Goal: Task Accomplishment & Management: Use online tool/utility

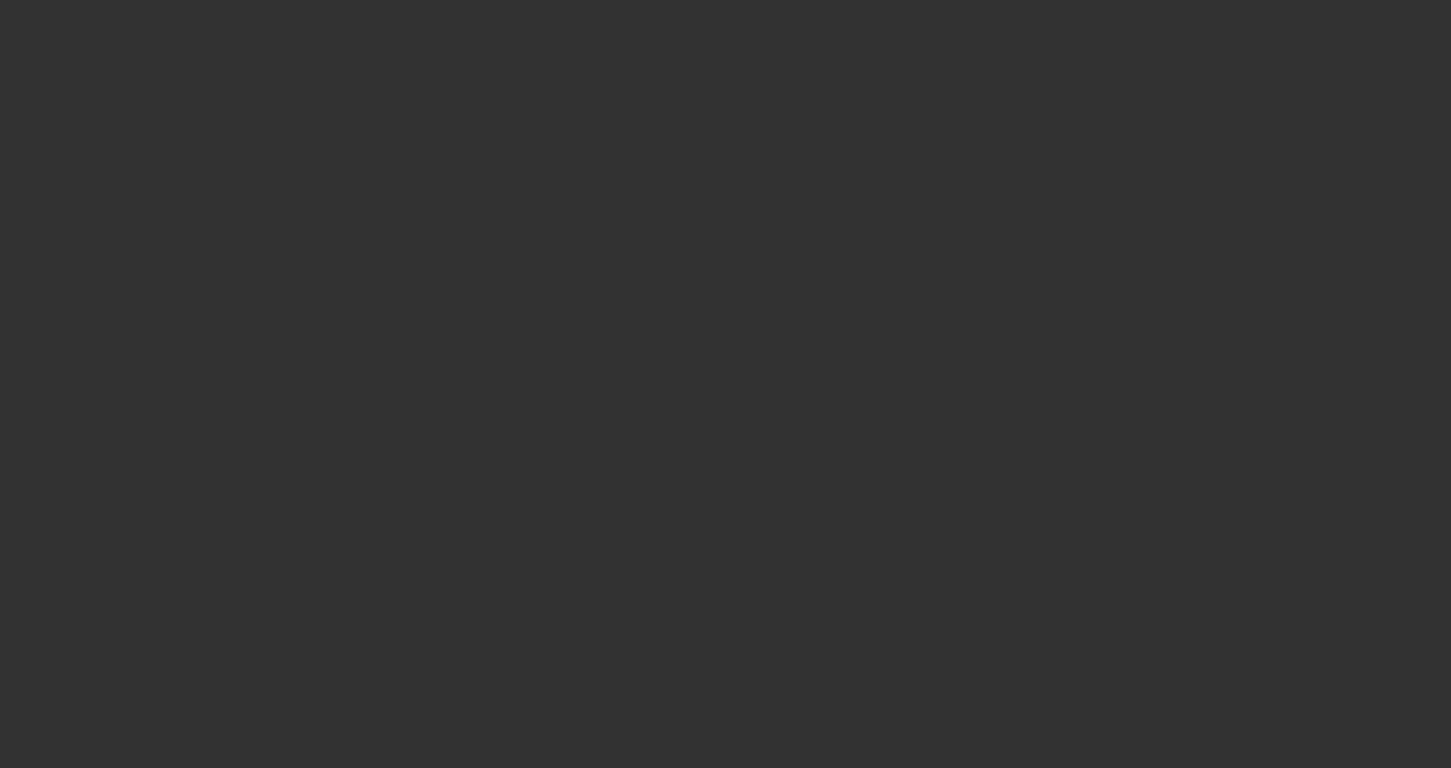
select select "3"
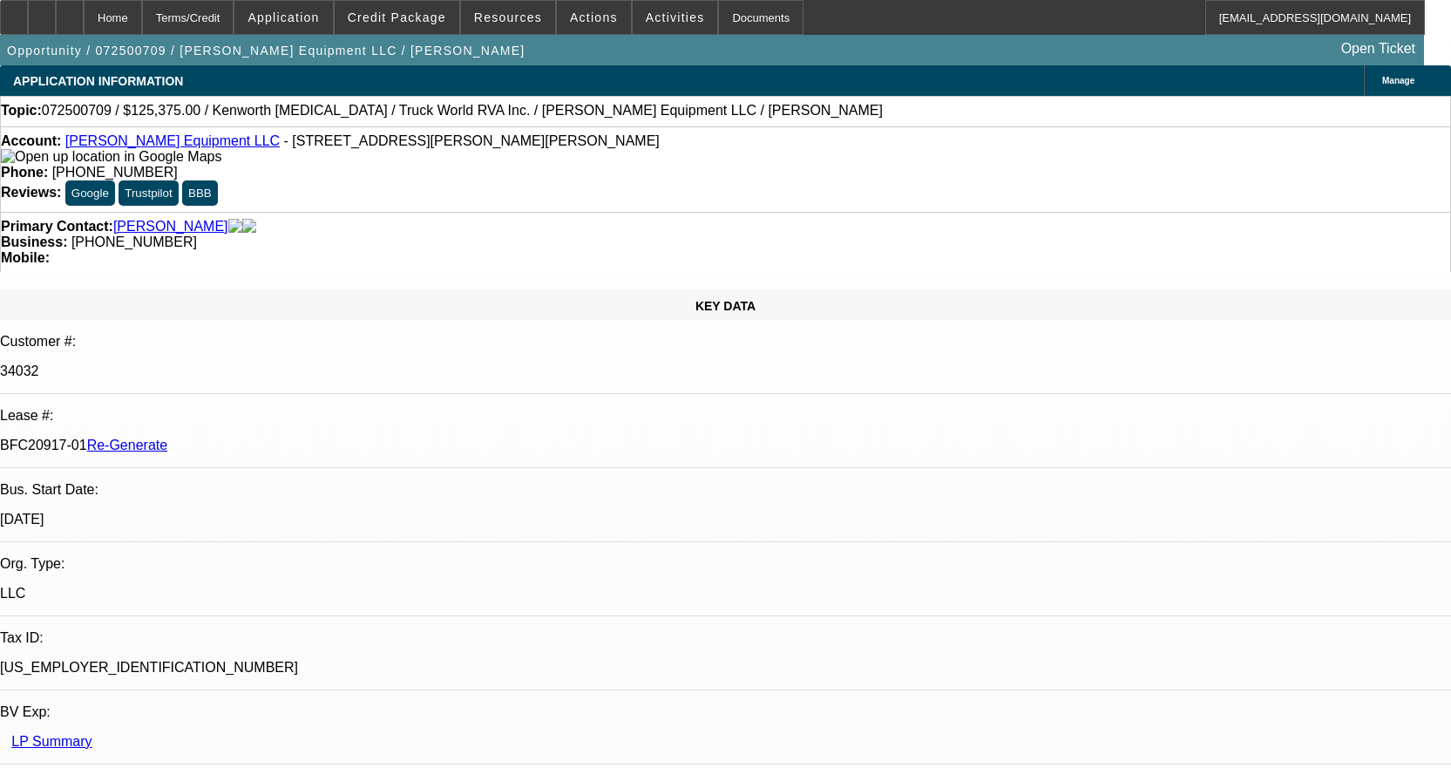
select select "0.15"
select select "2"
select select "0"
select select "6"
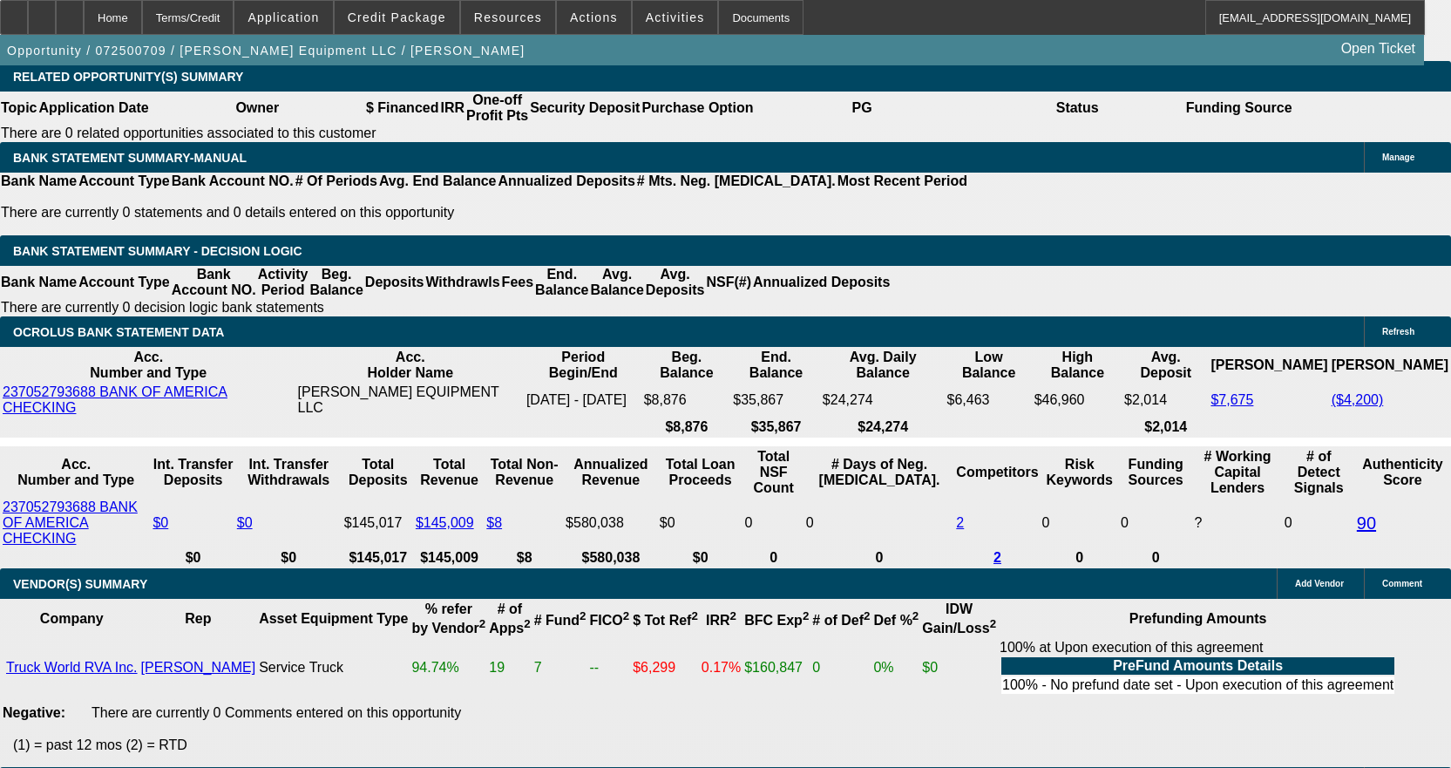
scroll to position [2877, 0]
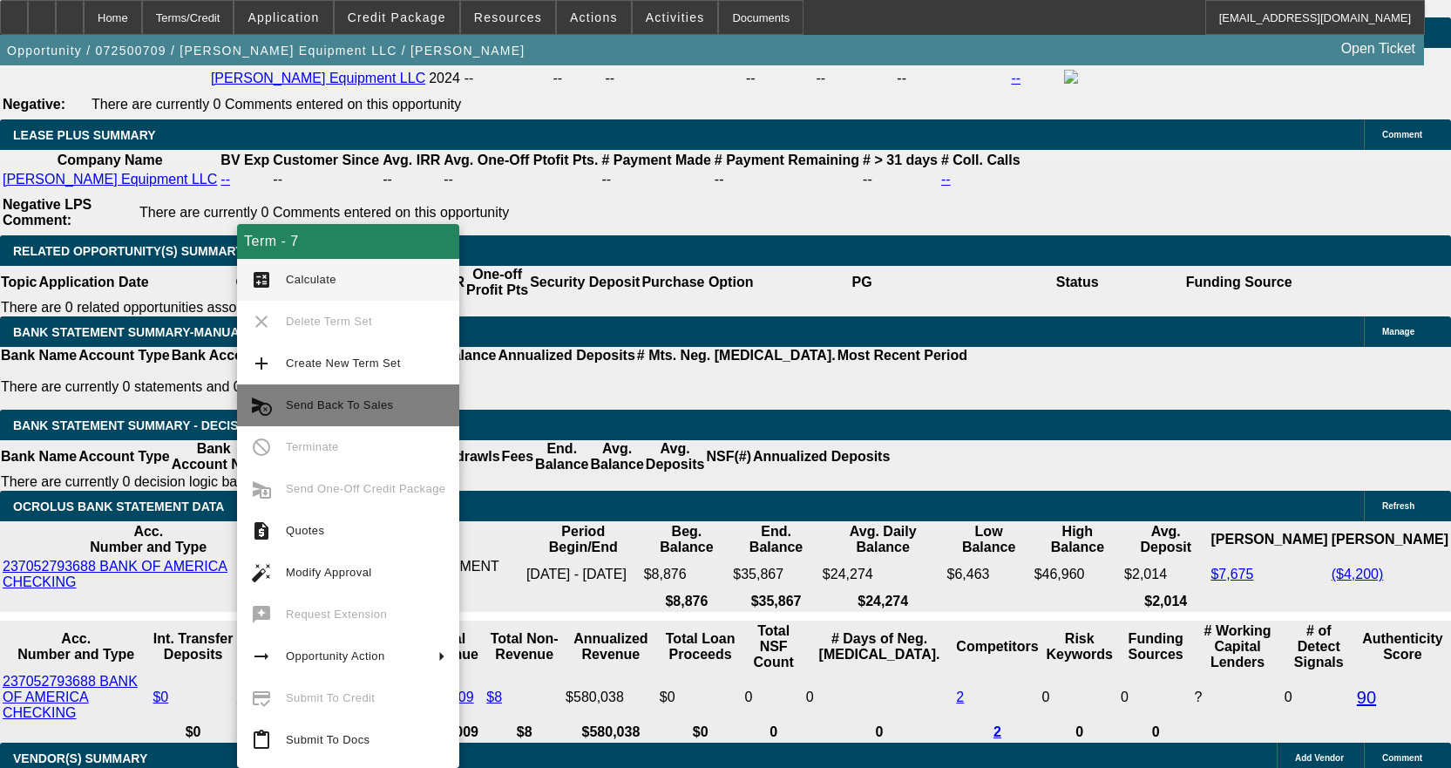
click at [355, 404] on span "Send Back To Sales" at bounding box center [339, 404] width 107 height 13
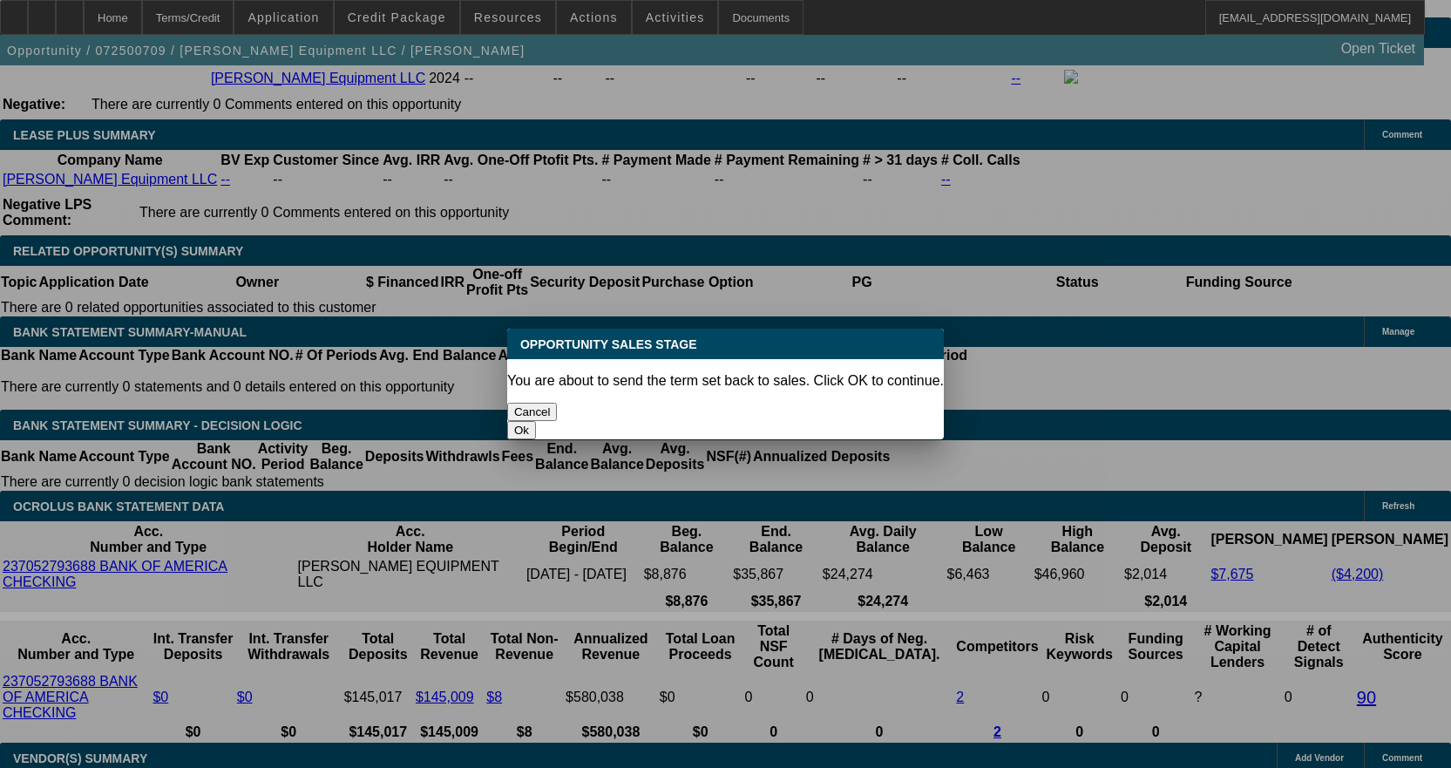
scroll to position [0, 0]
click at [536, 421] on button "Ok" at bounding box center [521, 430] width 29 height 18
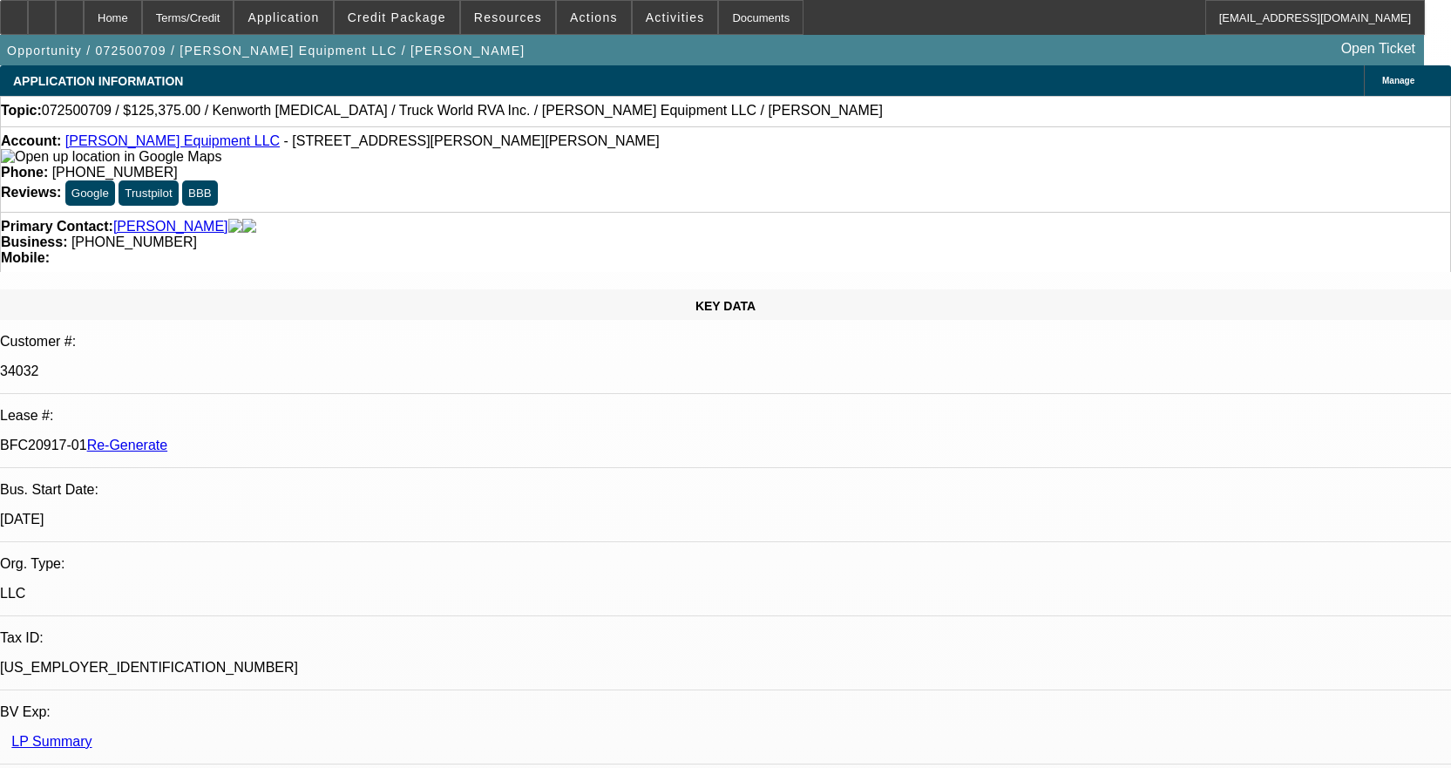
type textarea "Customer is switching trucks"
click at [646, 13] on span "Activities" at bounding box center [675, 17] width 59 height 14
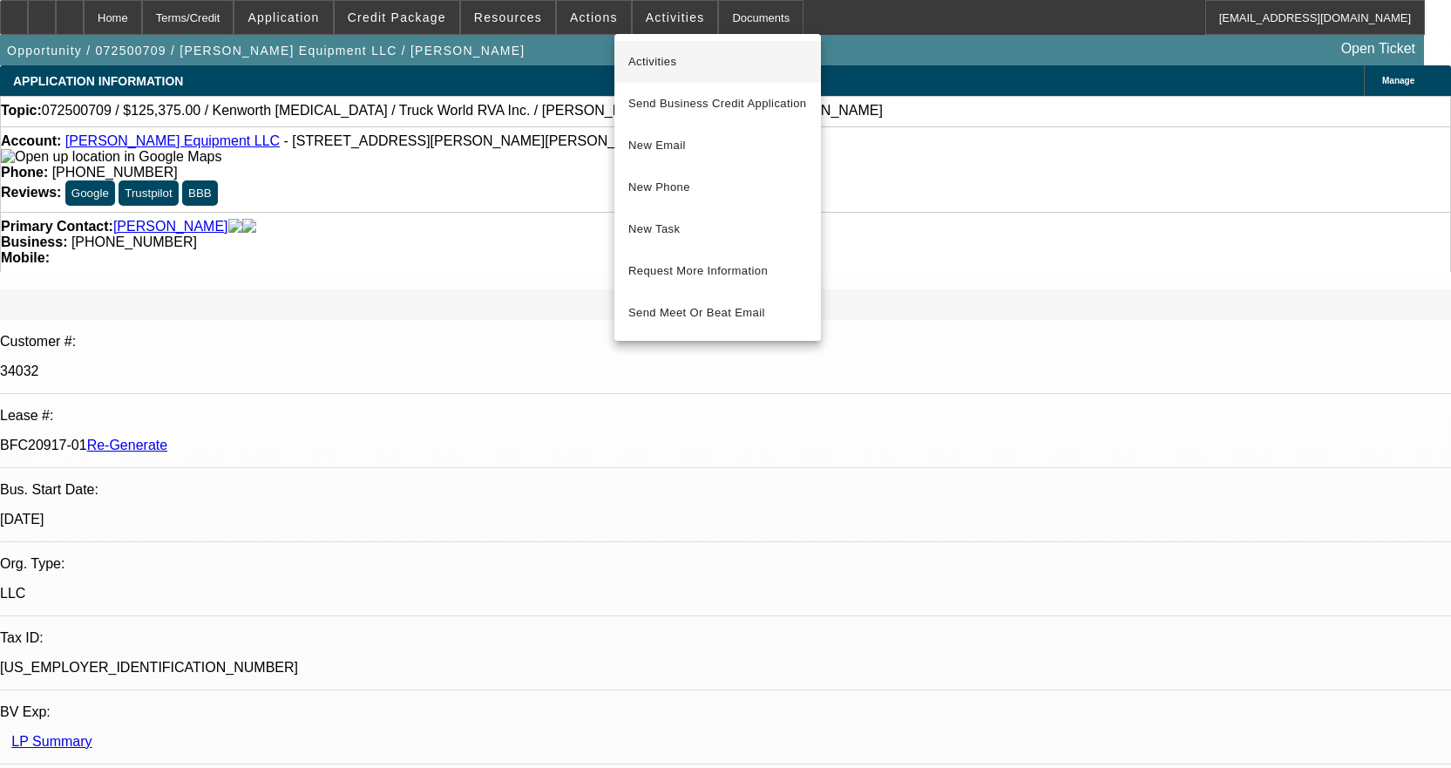
click at [639, 60] on span "Activities" at bounding box center [717, 61] width 179 height 21
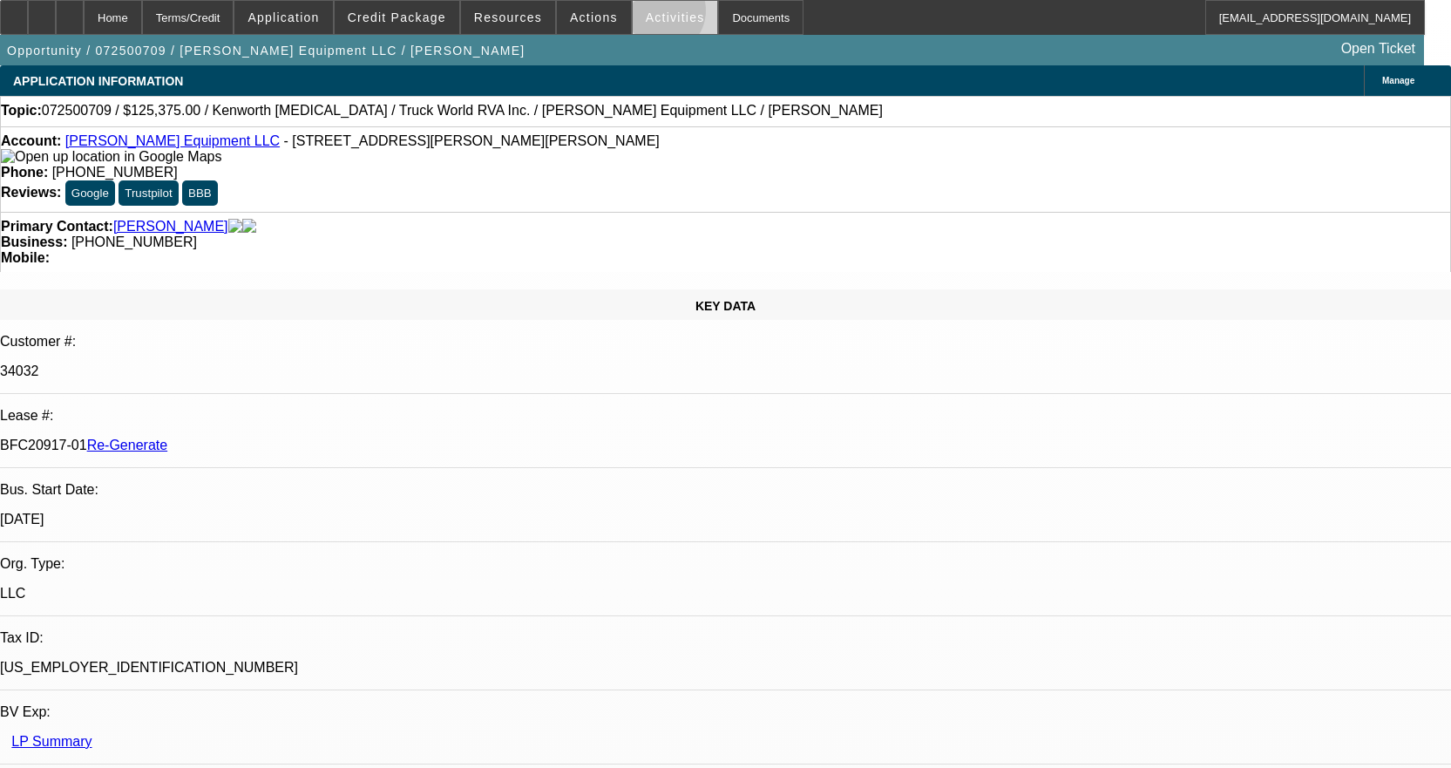
click at [646, 15] on span "Activities" at bounding box center [675, 17] width 59 height 14
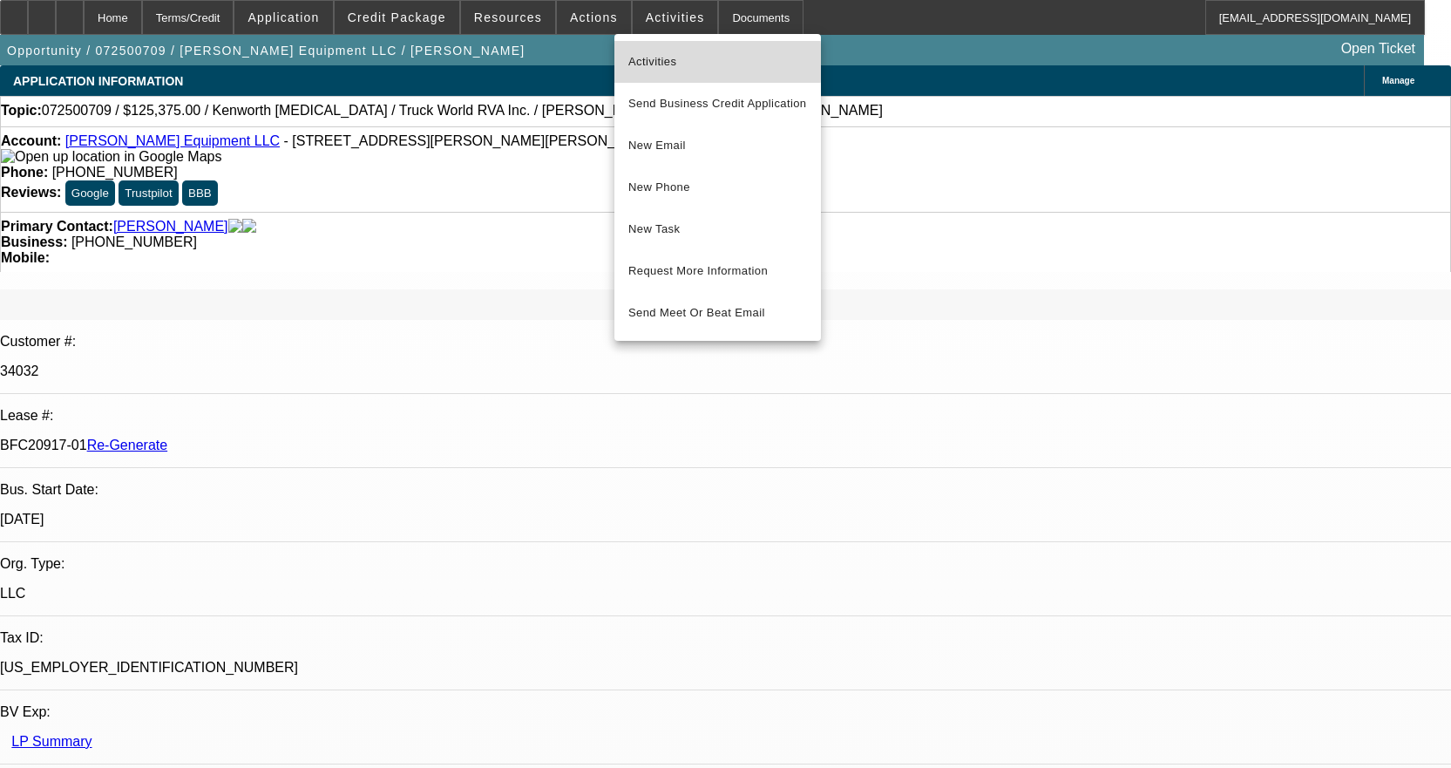
click at [644, 63] on span "Activities" at bounding box center [717, 61] width 179 height 21
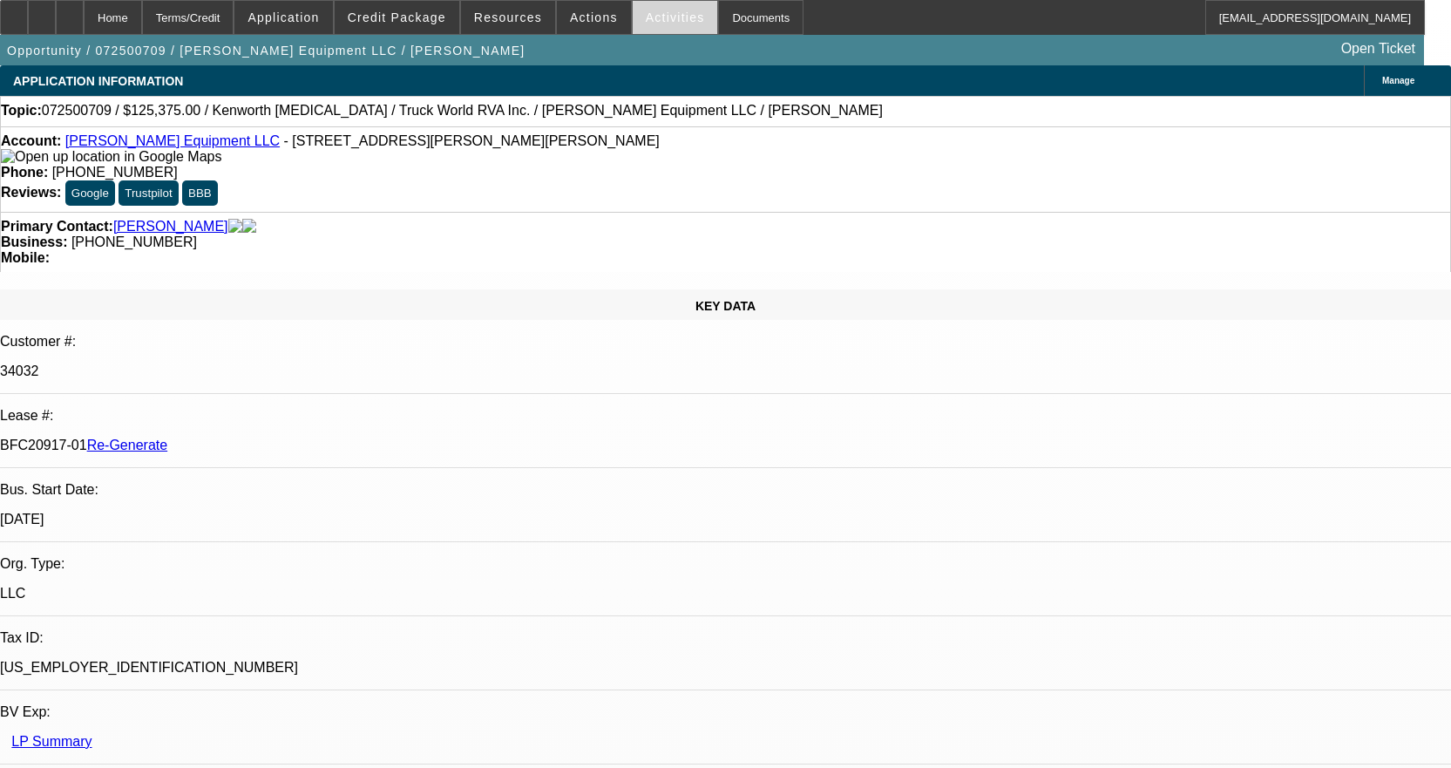
click at [661, 15] on span "Activities" at bounding box center [675, 17] width 59 height 14
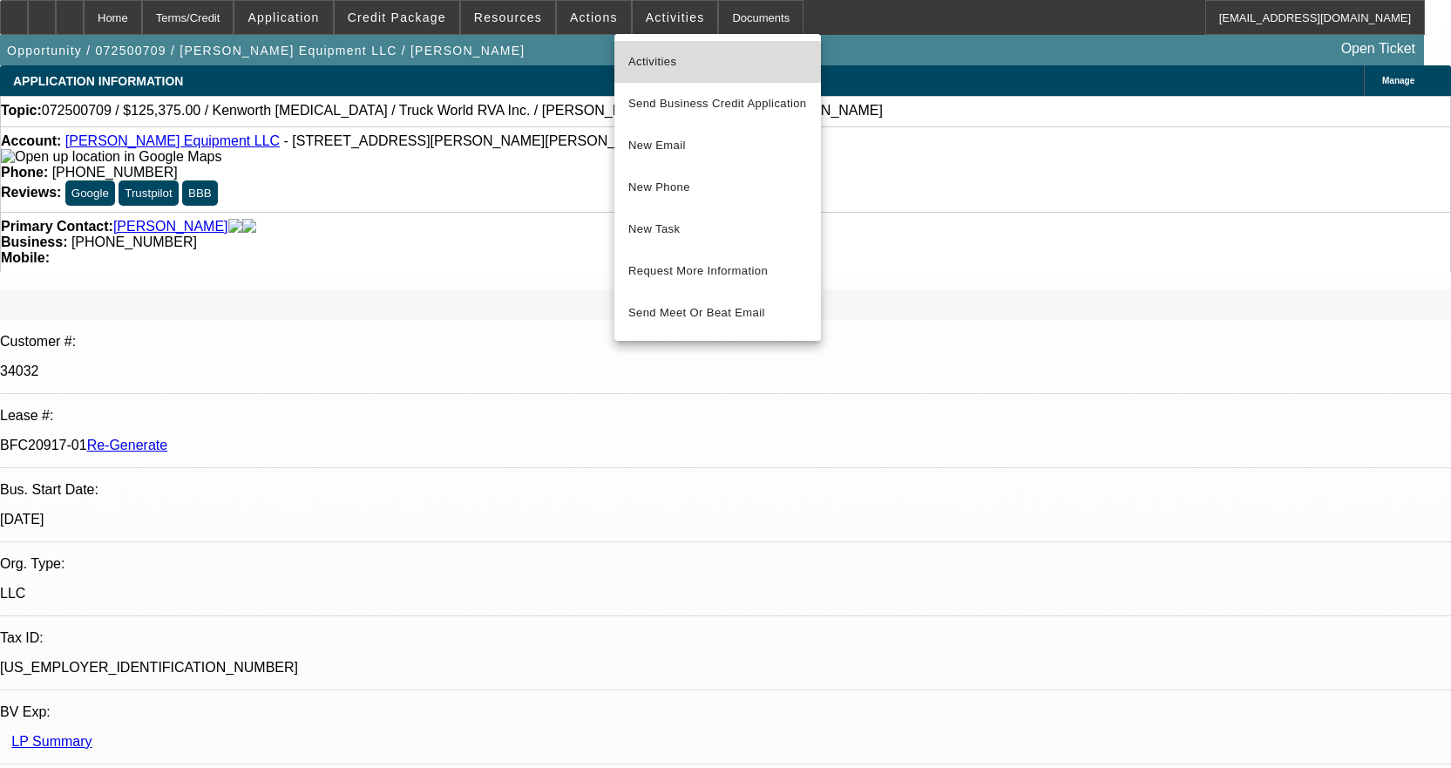
click at [649, 61] on span "Activities" at bounding box center [717, 61] width 179 height 21
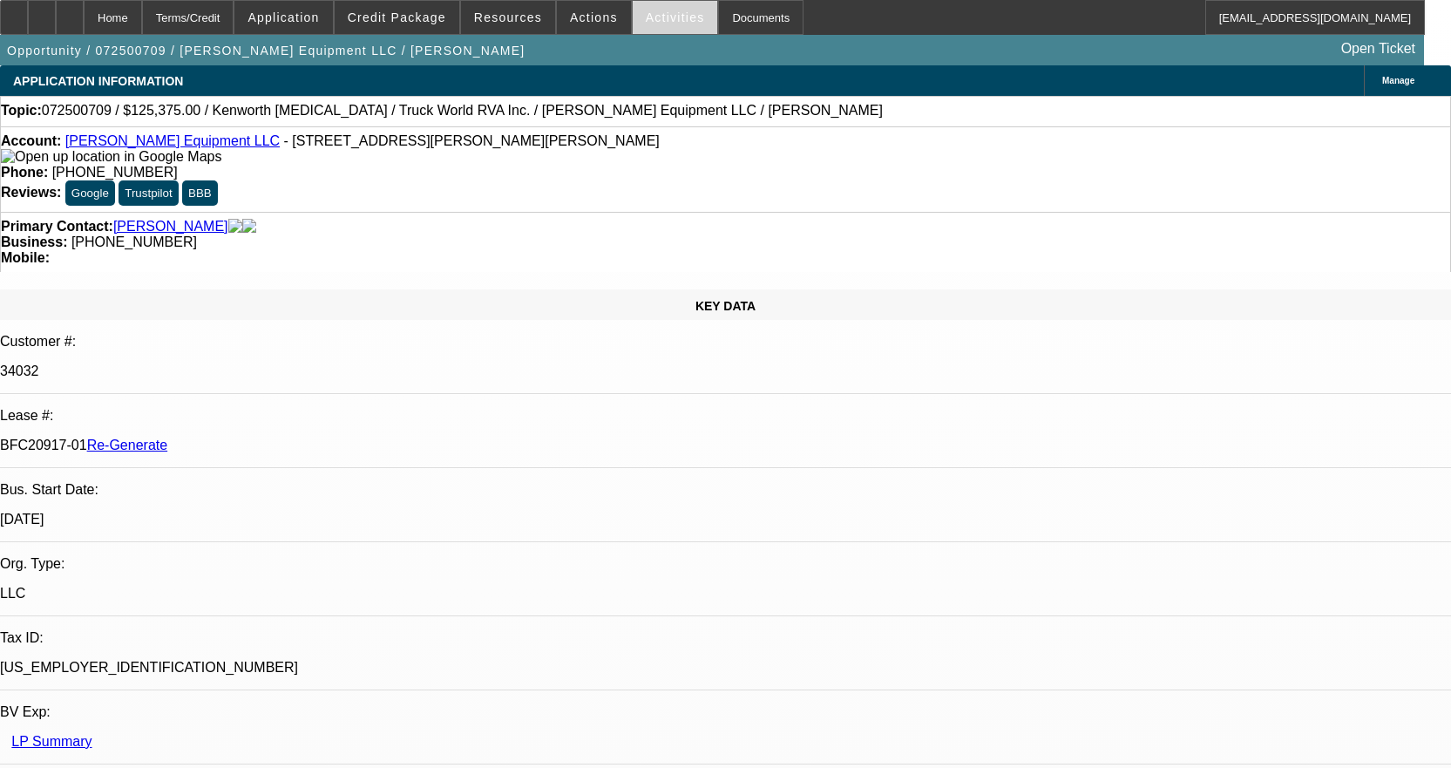
click at [650, 17] on span "Activities" at bounding box center [675, 17] width 59 height 14
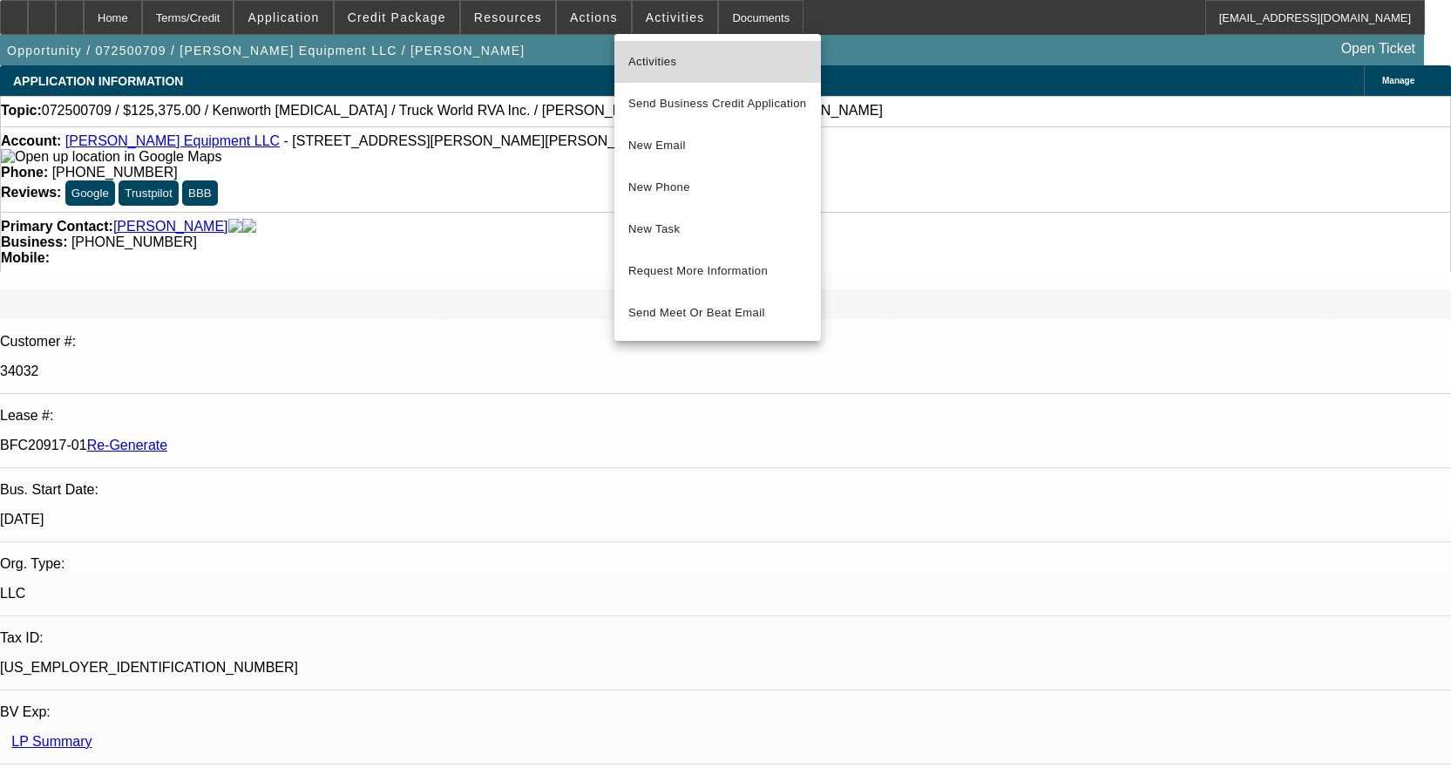
click at [662, 59] on span "Activities" at bounding box center [717, 61] width 179 height 21
